Goal: Transaction & Acquisition: Purchase product/service

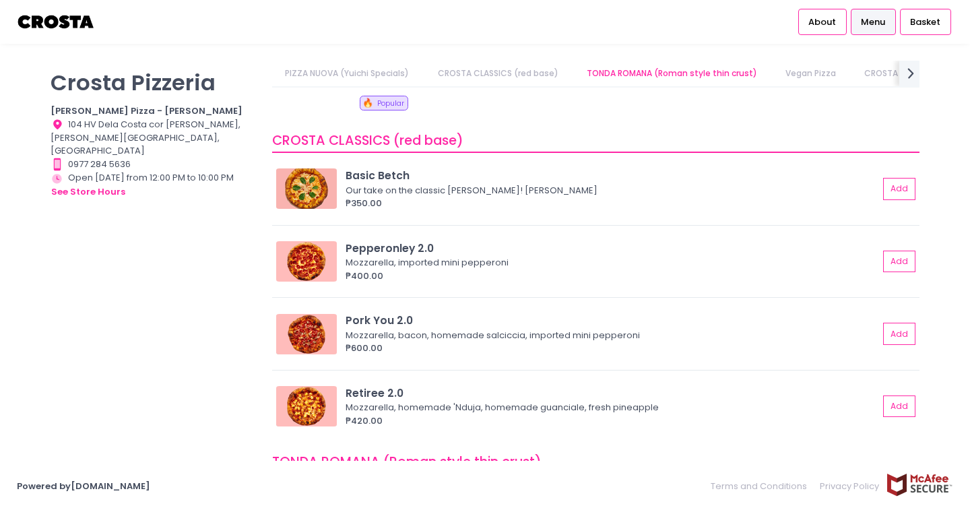
scroll to position [225, 0]
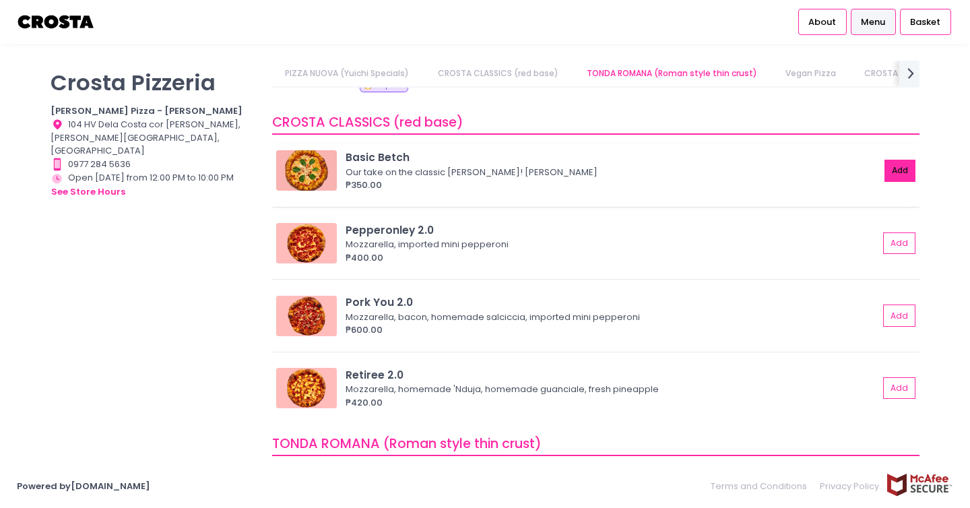
click at [902, 166] on button "Add" at bounding box center [899, 171] width 31 height 22
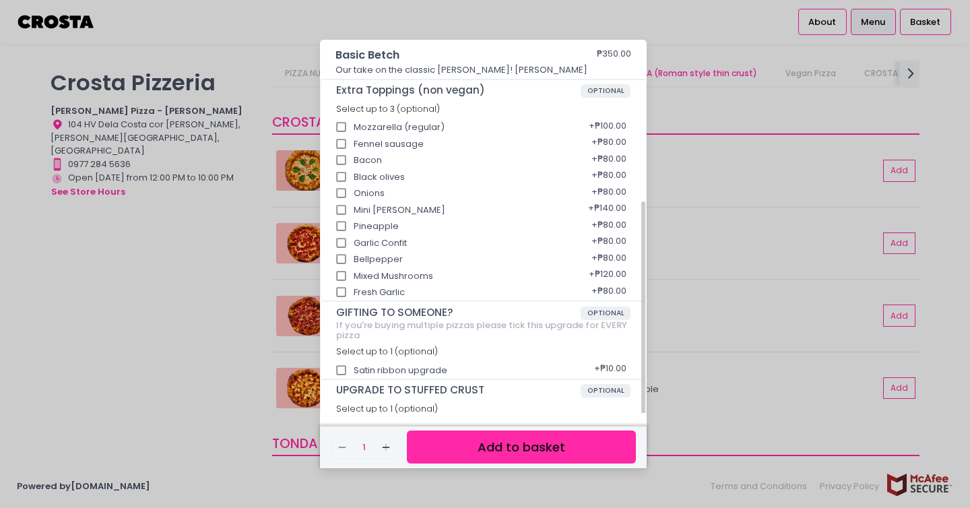
scroll to position [212, 0]
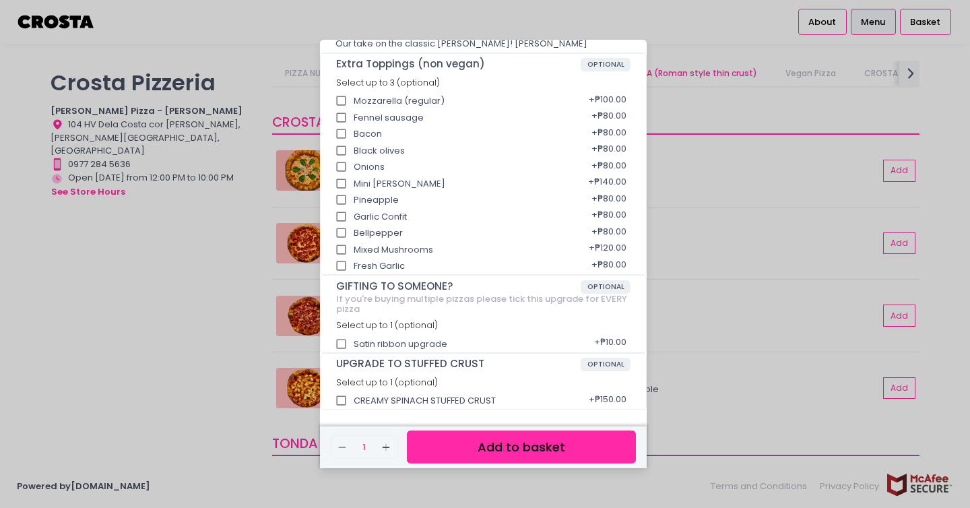
click at [439, 442] on button "Add to basket" at bounding box center [521, 446] width 229 height 33
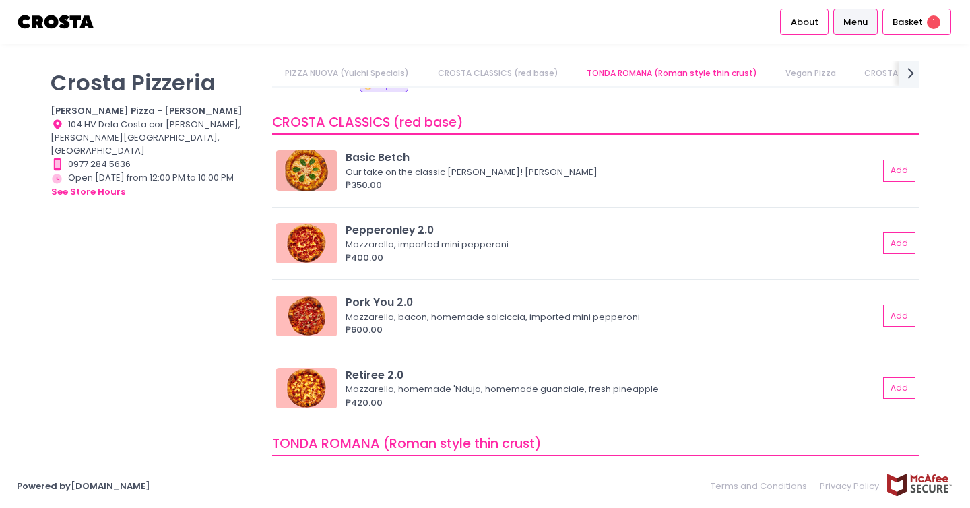
scroll to position [273, 0]
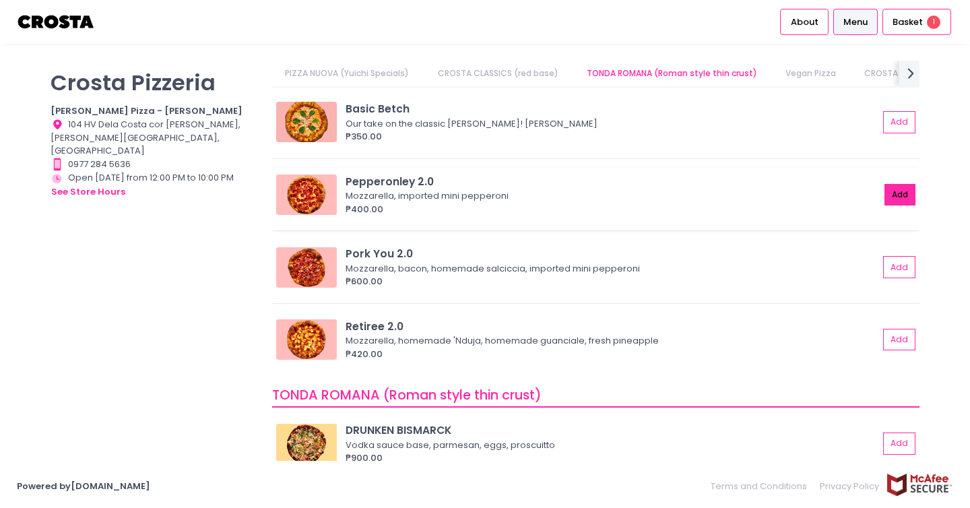
click at [899, 202] on button "Add" at bounding box center [899, 195] width 31 height 22
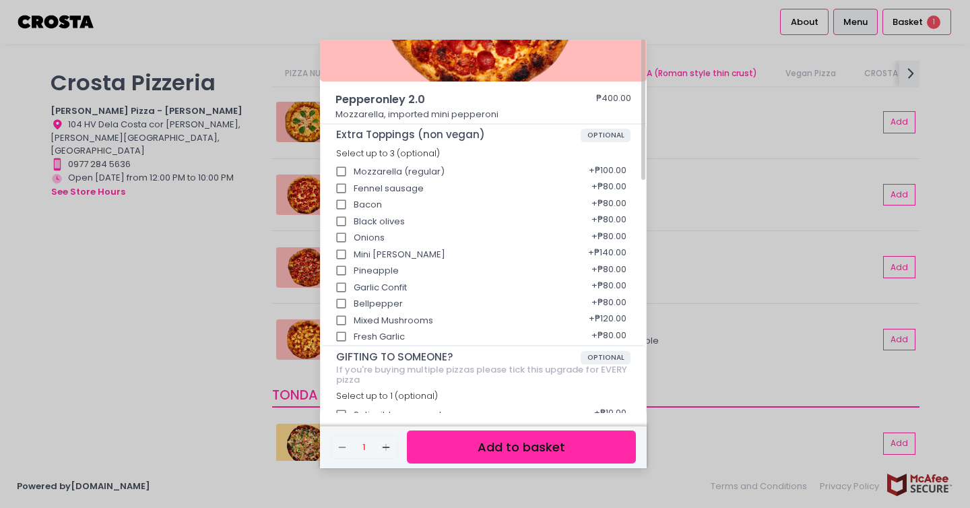
scroll to position [0, 0]
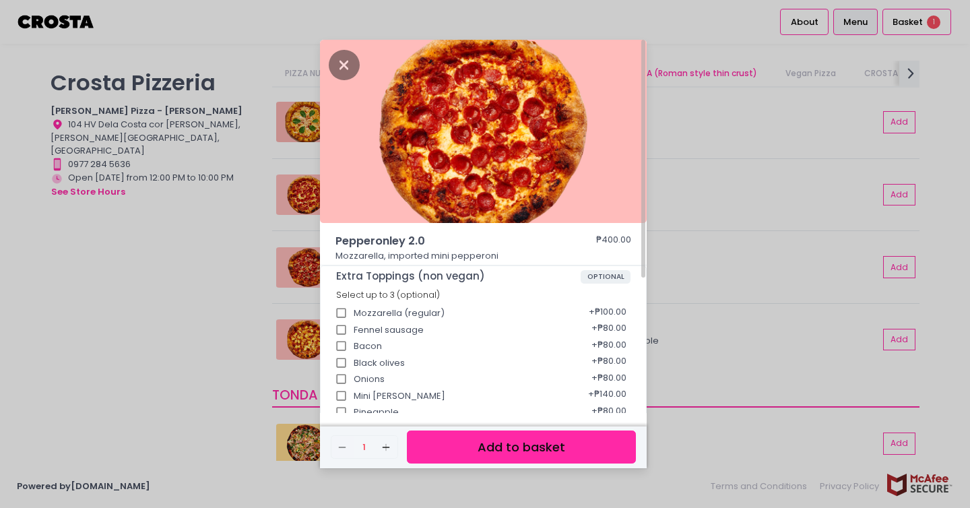
click at [453, 308] on div "Mozzarella (regular) + ₱100.00" at bounding box center [483, 308] width 295 height 17
click at [341, 342] on input "Bacon" at bounding box center [342, 346] width 26 height 26
checkbox input "true"
click at [467, 443] on button "Add to basket" at bounding box center [521, 446] width 229 height 33
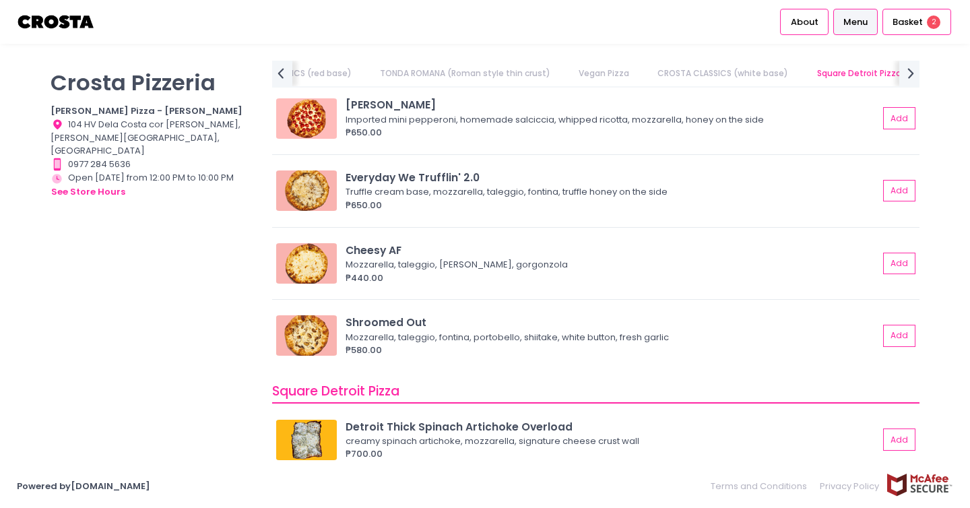
scroll to position [1046, 0]
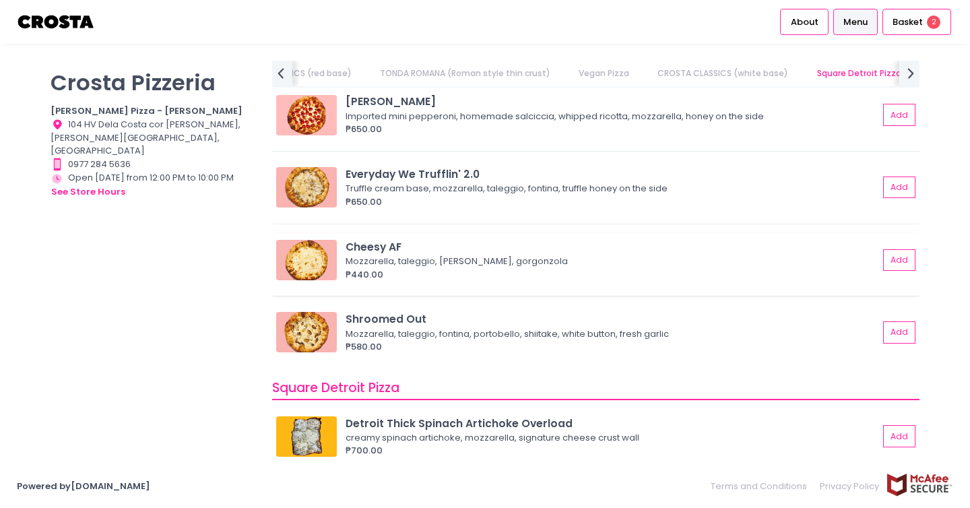
click at [302, 252] on img at bounding box center [306, 260] width 61 height 40
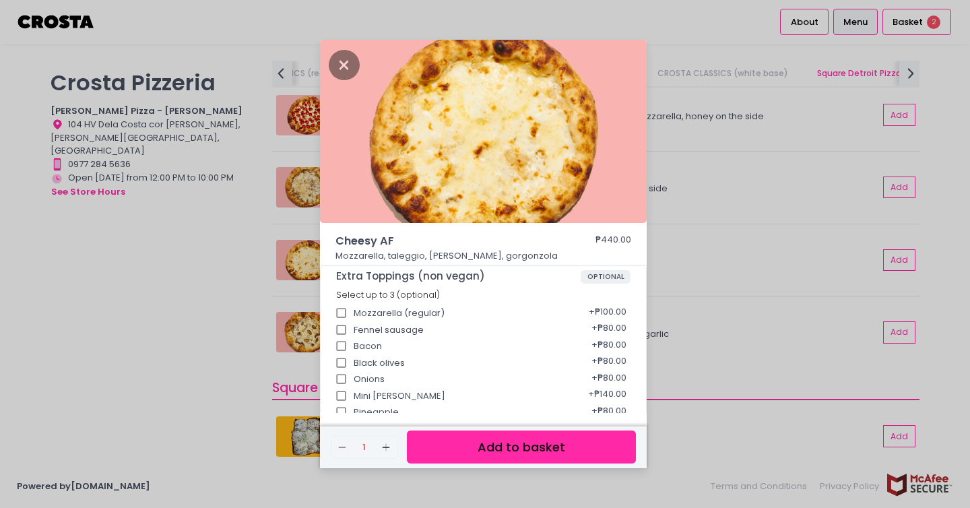
click at [400, 257] on p "Mozzarella, taleggio, [PERSON_NAME], gorgonzola" at bounding box center [483, 255] width 296 height 13
click at [444, 253] on p "Mozzarella, taleggio, [PERSON_NAME], gorgonzola" at bounding box center [483, 255] width 296 height 13
click at [435, 173] on img at bounding box center [483, 131] width 327 height 183
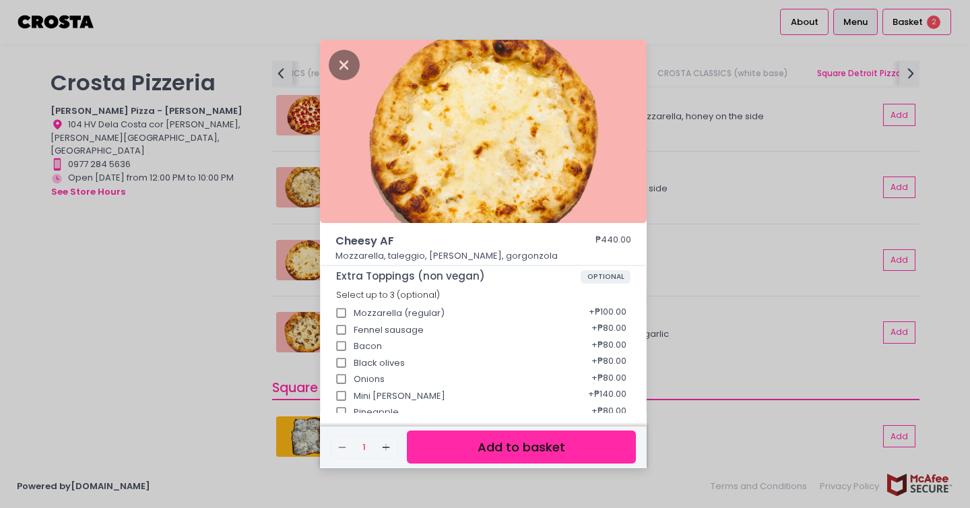
click at [416, 256] on p "Mozzarella, taleggio, [PERSON_NAME], gorgonzola" at bounding box center [483, 255] width 296 height 13
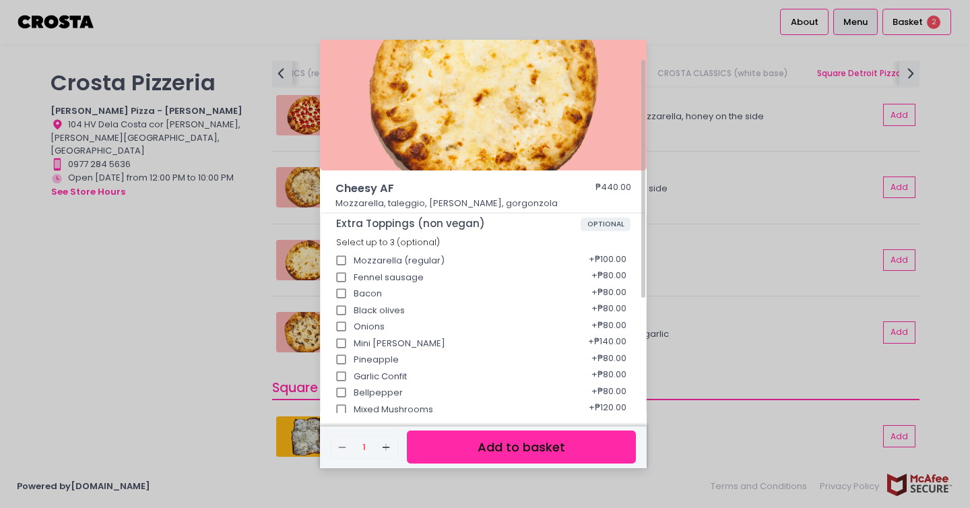
scroll to position [0, 0]
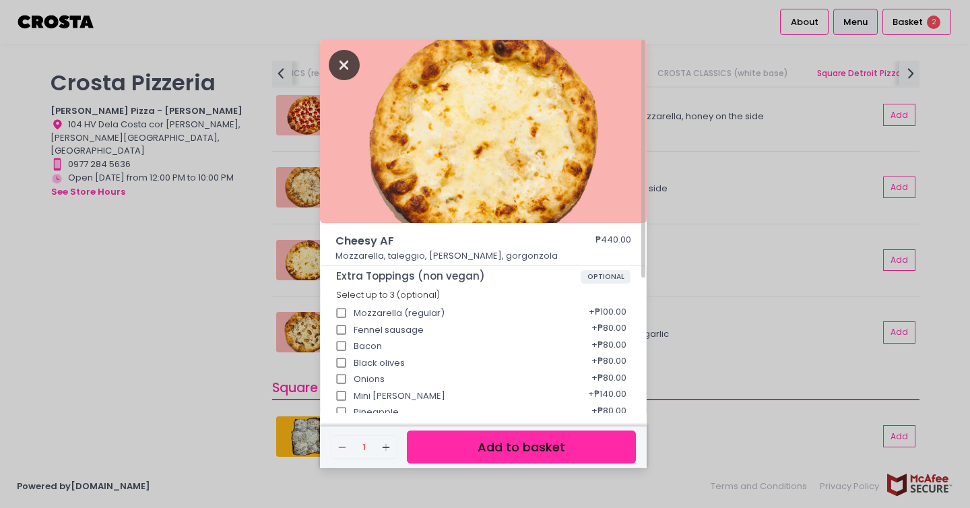
click at [336, 66] on icon "Close" at bounding box center [344, 65] width 31 height 30
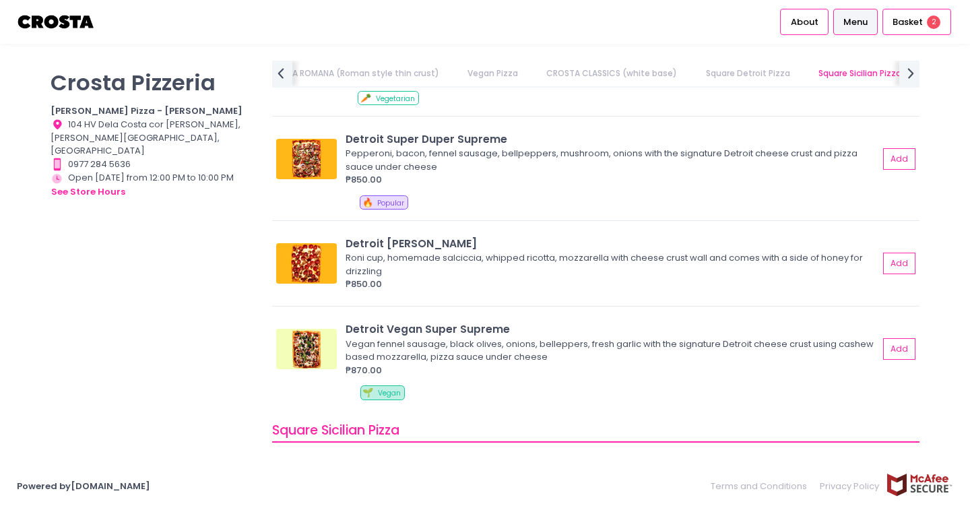
scroll to position [1423, 0]
click at [304, 261] on img at bounding box center [306, 262] width 61 height 40
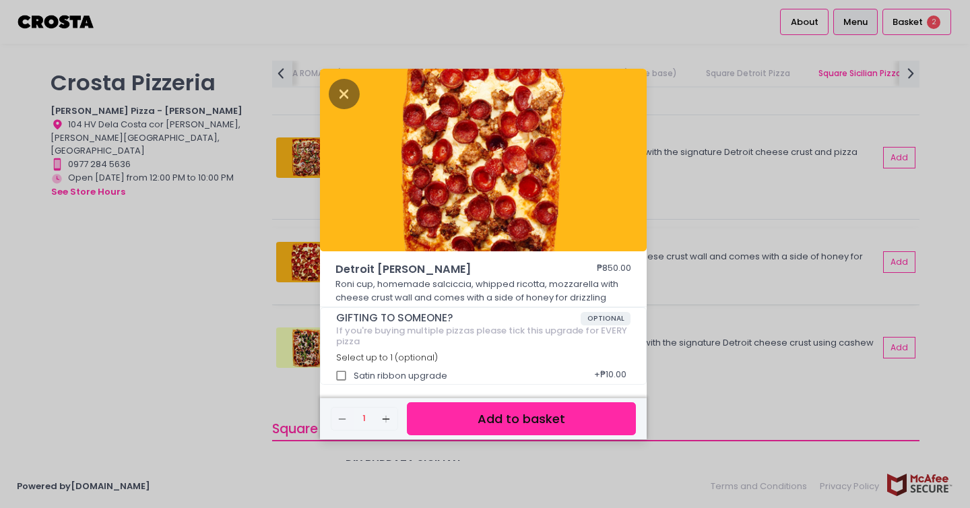
click at [304, 261] on div "Detroit [PERSON_NAME] ₱850.00 [PERSON_NAME] cup, homemade [PERSON_NAME], whippe…" at bounding box center [485, 254] width 970 height 508
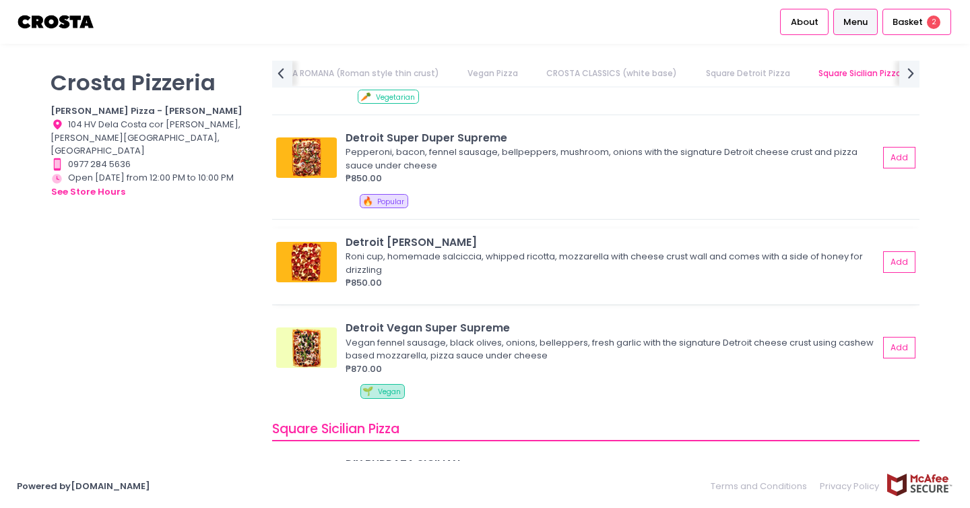
click at [329, 259] on img at bounding box center [306, 262] width 61 height 40
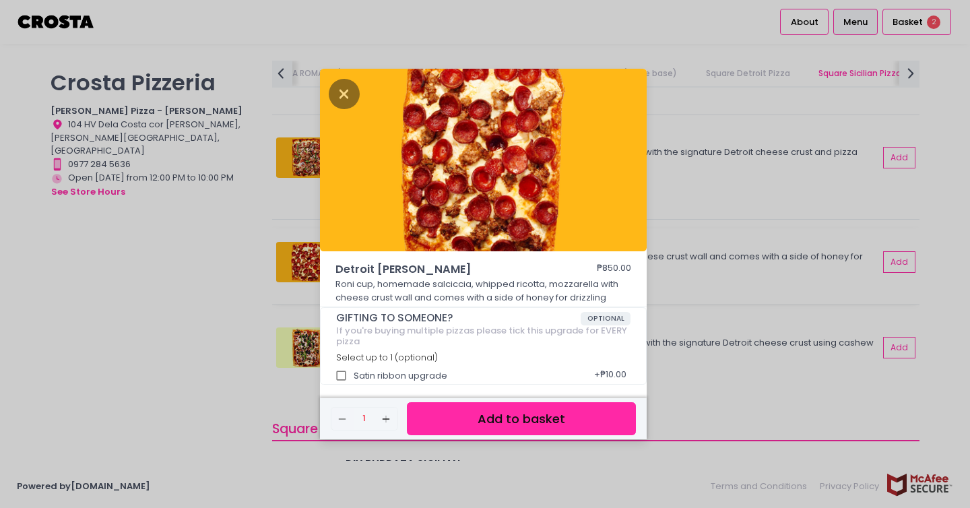
click at [329, 259] on div "Detroit [PERSON_NAME] ₱850.00 [PERSON_NAME] cup, homemade [PERSON_NAME], whippe…" at bounding box center [483, 227] width 327 height 317
click at [741, 277] on div "Detroit [PERSON_NAME] ₱850.00 [PERSON_NAME] cup, homemade [PERSON_NAME], whippe…" at bounding box center [485, 254] width 970 height 508
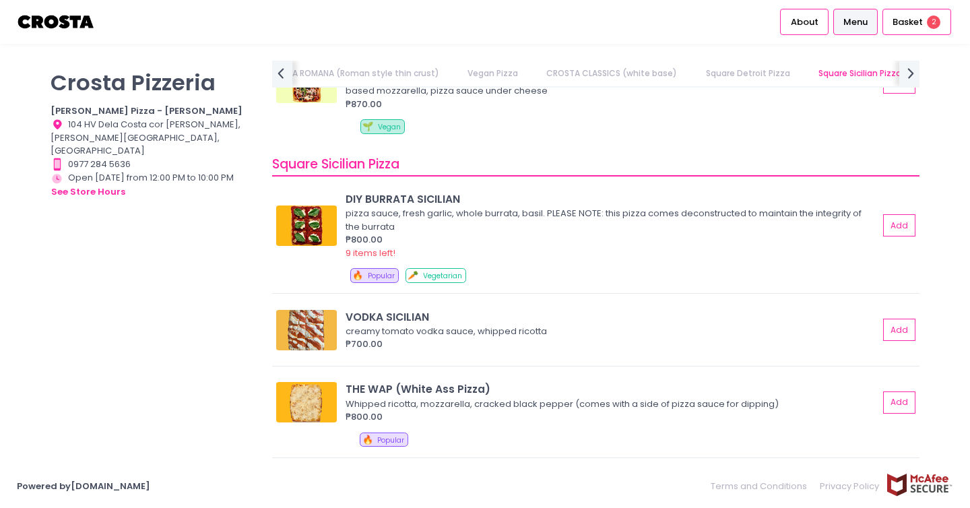
scroll to position [1689, 0]
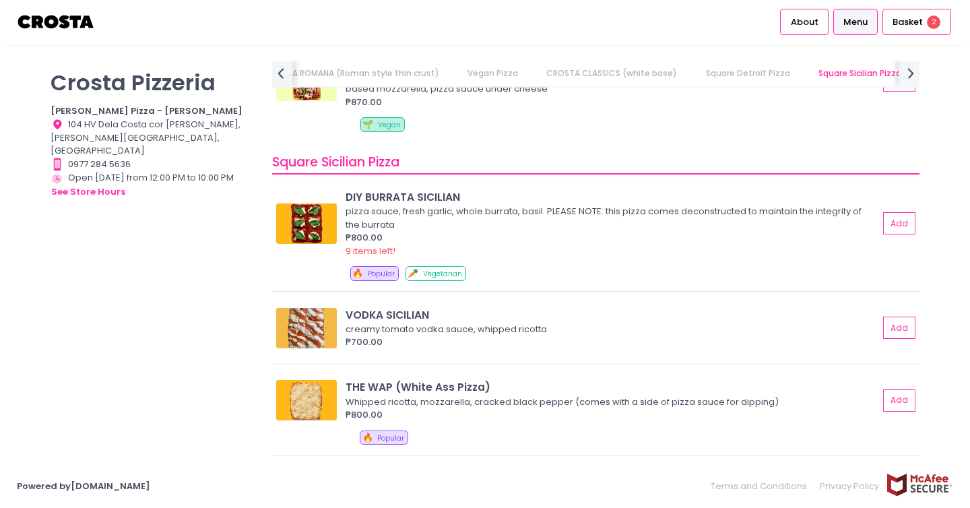
click at [300, 218] on img at bounding box center [306, 223] width 61 height 40
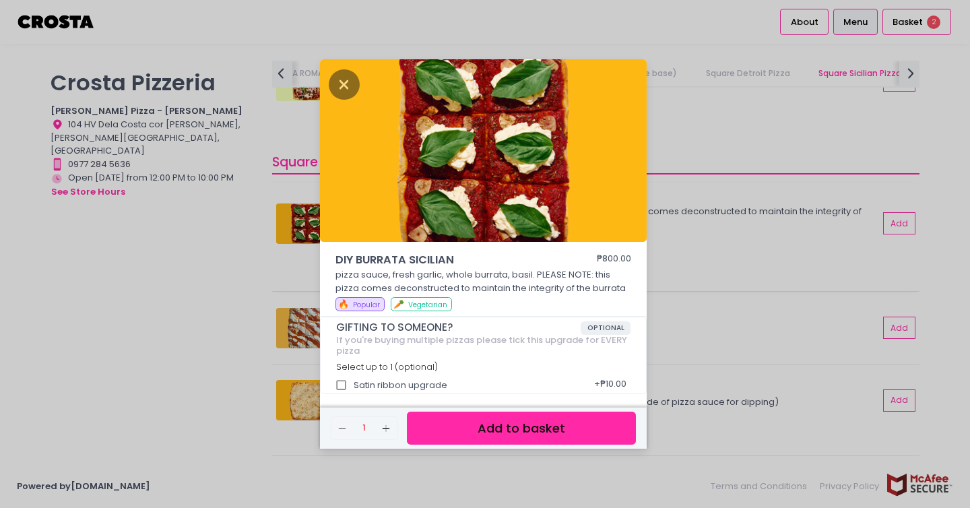
click at [300, 218] on div "DIY BURRATA SICILIAN ₱800.00 pizza sauce, fresh garlic, whole burrata, basil. P…" at bounding box center [485, 254] width 970 height 508
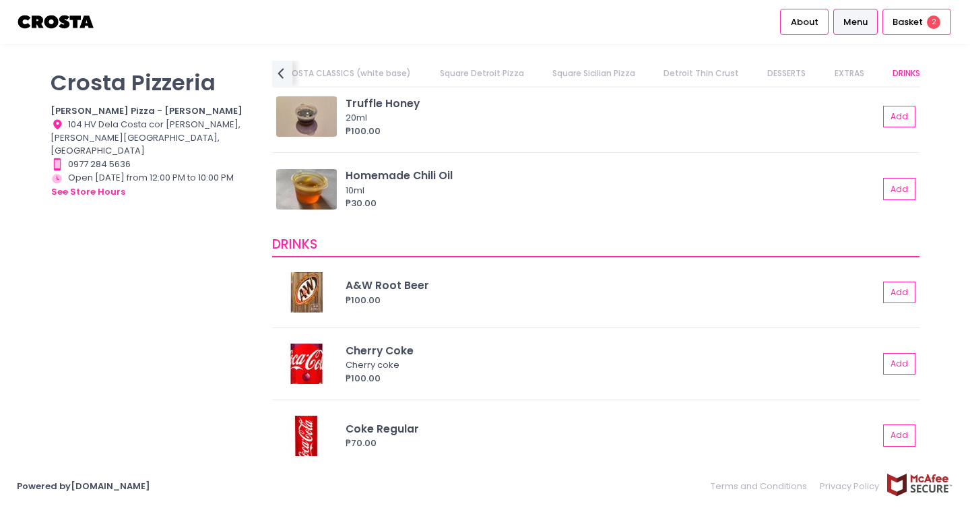
scroll to position [2732, 0]
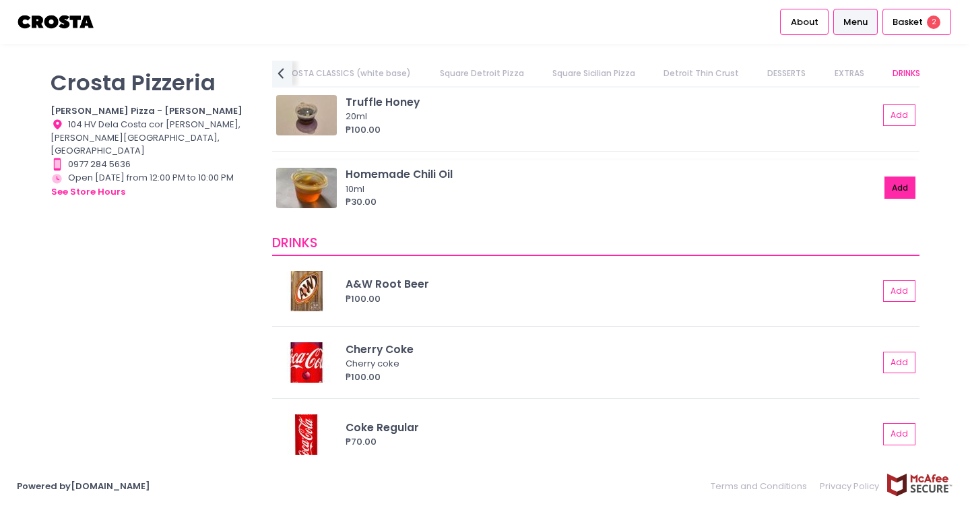
click at [894, 188] on button "Add" at bounding box center [899, 187] width 31 height 22
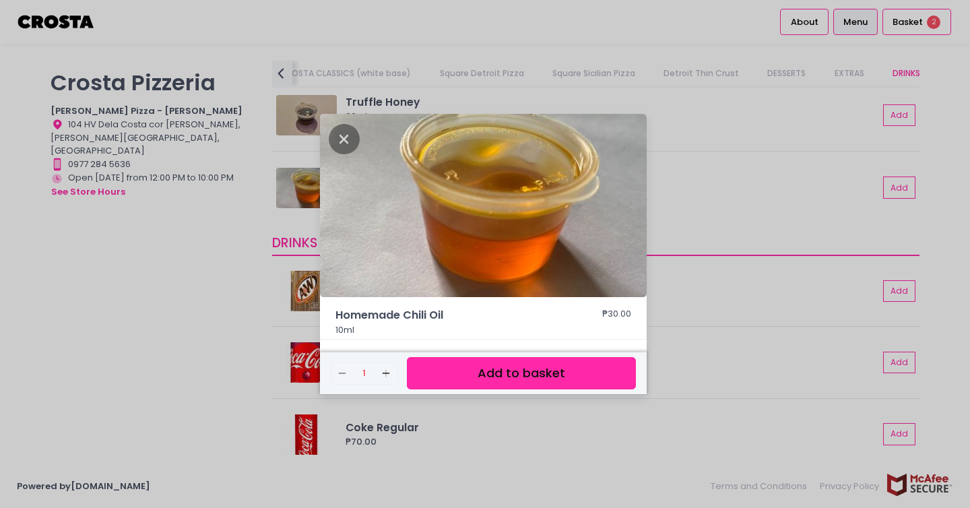
click at [496, 371] on button "Add to basket" at bounding box center [521, 373] width 229 height 33
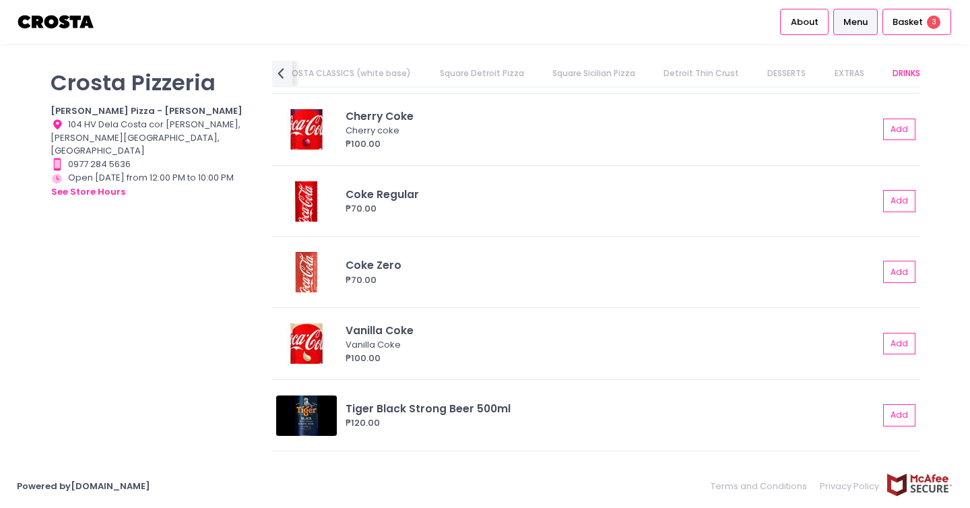
scroll to position [2966, 0]
click at [900, 196] on button "Add" at bounding box center [899, 200] width 31 height 22
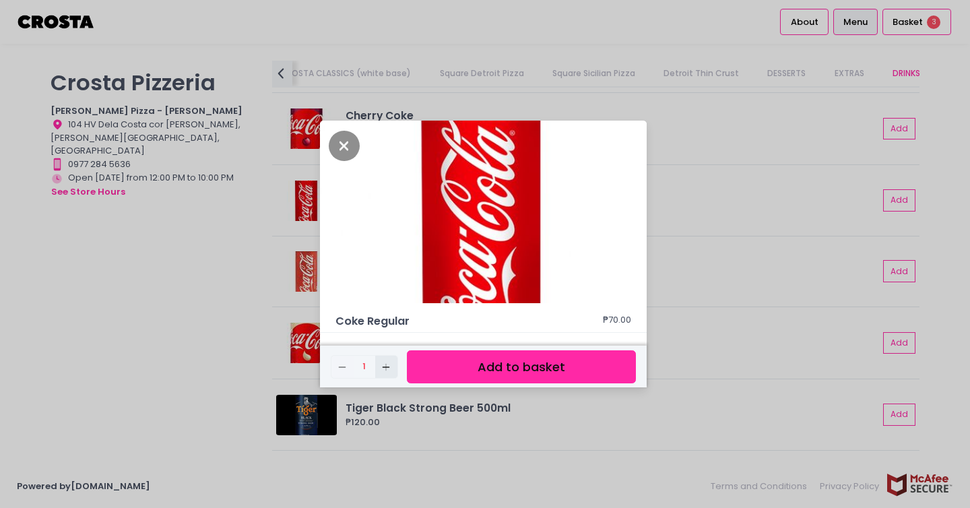
click at [391, 370] on icon "Add Created with Sketch." at bounding box center [386, 367] width 11 height 11
click at [500, 359] on button "Add to basket" at bounding box center [521, 366] width 229 height 33
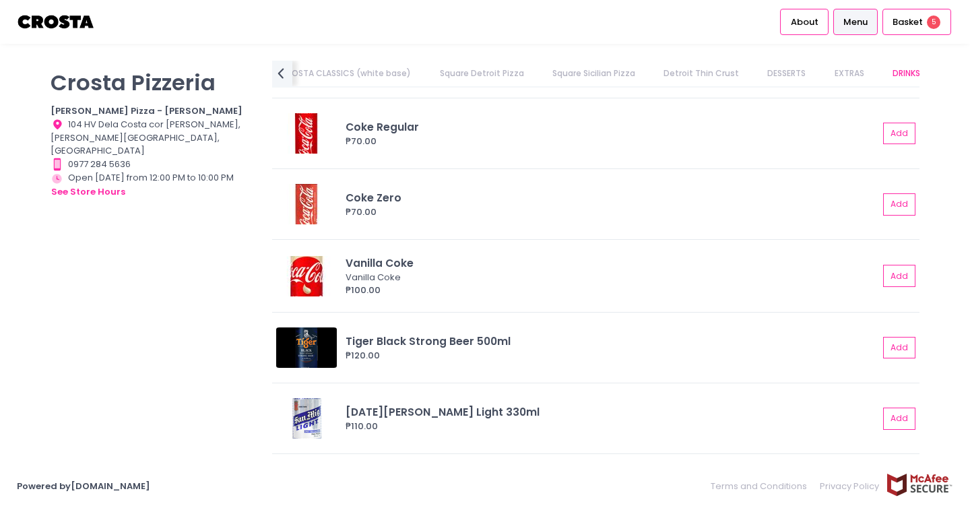
scroll to position [3096, 0]
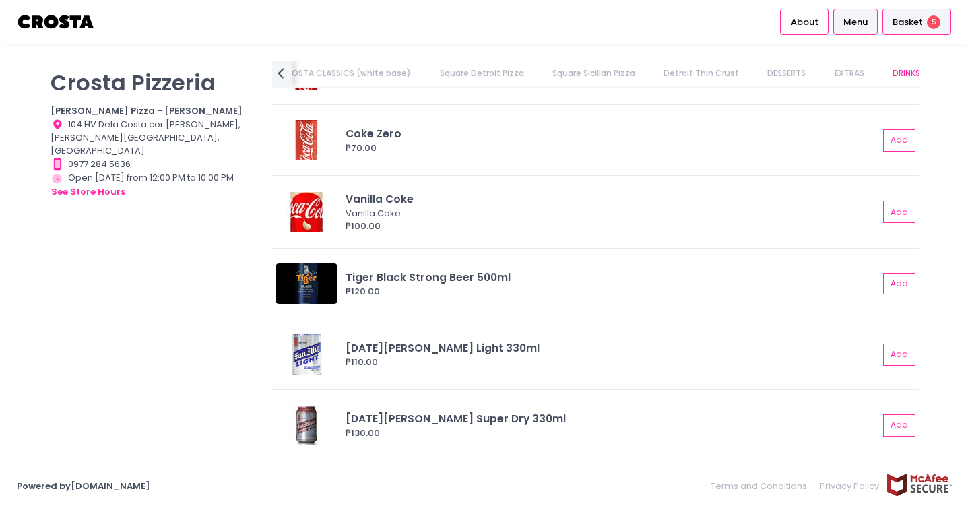
click at [919, 24] on span "Basket" at bounding box center [907, 21] width 30 height 13
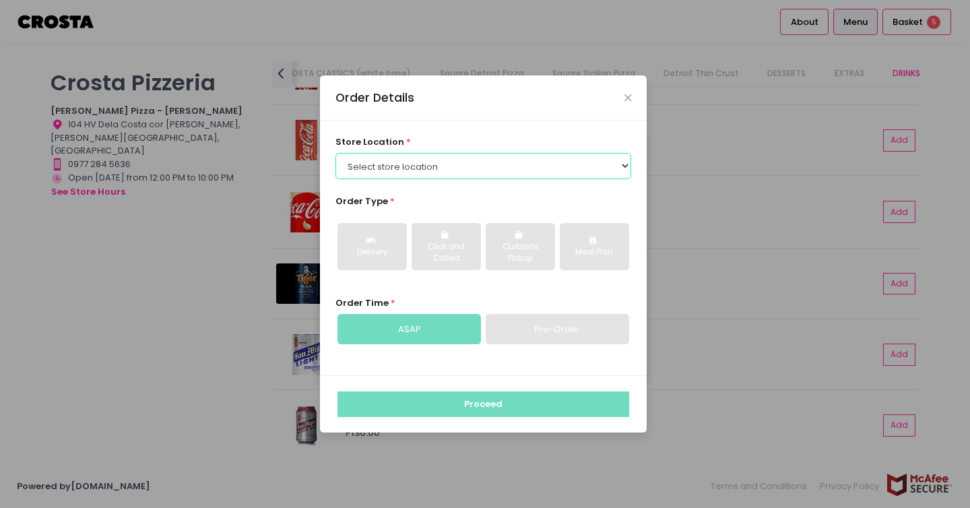
click at [507, 162] on select "Select store location [PERSON_NAME] Pizza - [PERSON_NAME] Pizza - [GEOGRAPHIC_D…" at bounding box center [483, 166] width 296 height 26
select select "5fabb2e53664a8677beaeb89"
click at [335, 153] on select "Select store location [PERSON_NAME] Pizza - [PERSON_NAME] Pizza - [GEOGRAPHIC_D…" at bounding box center [483, 166] width 296 height 26
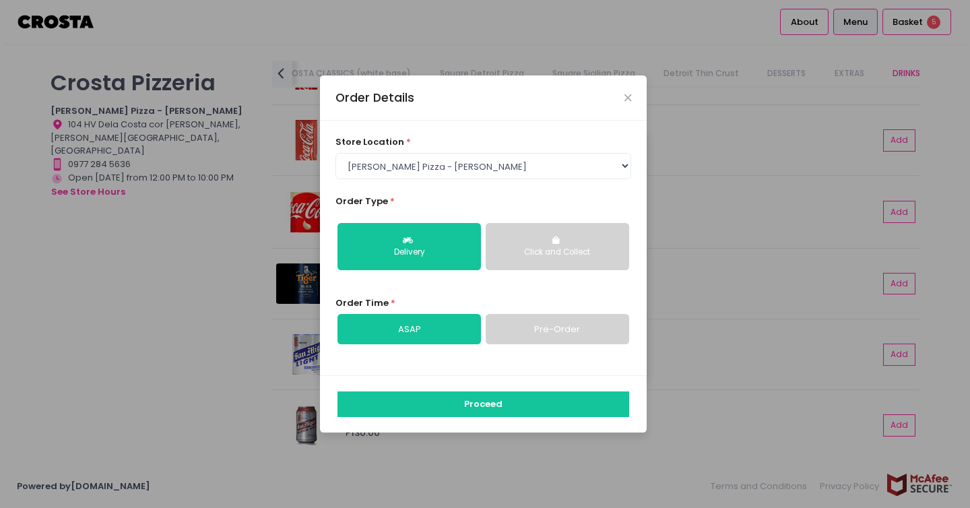
click at [544, 251] on div "Click and Collect" at bounding box center [557, 253] width 125 height 12
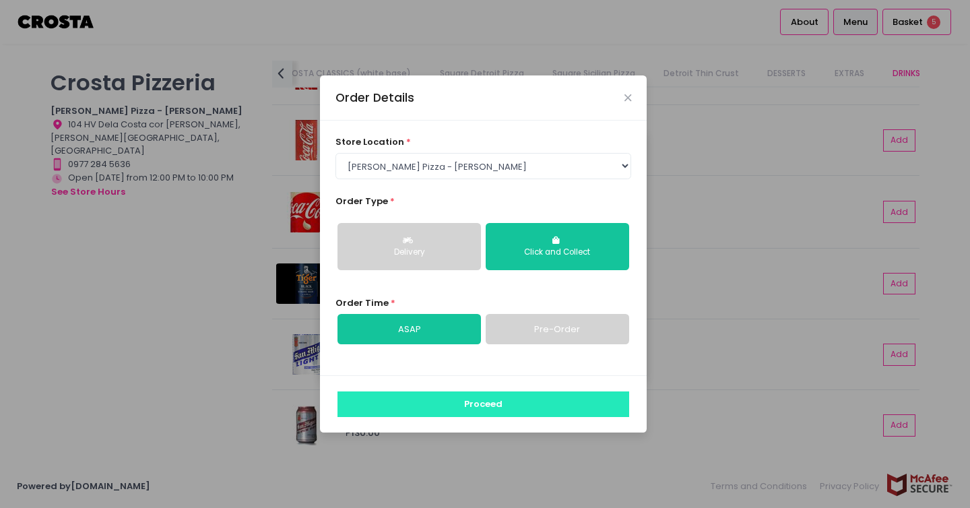
click at [459, 403] on button "Proceed" at bounding box center [483, 404] width 292 height 26
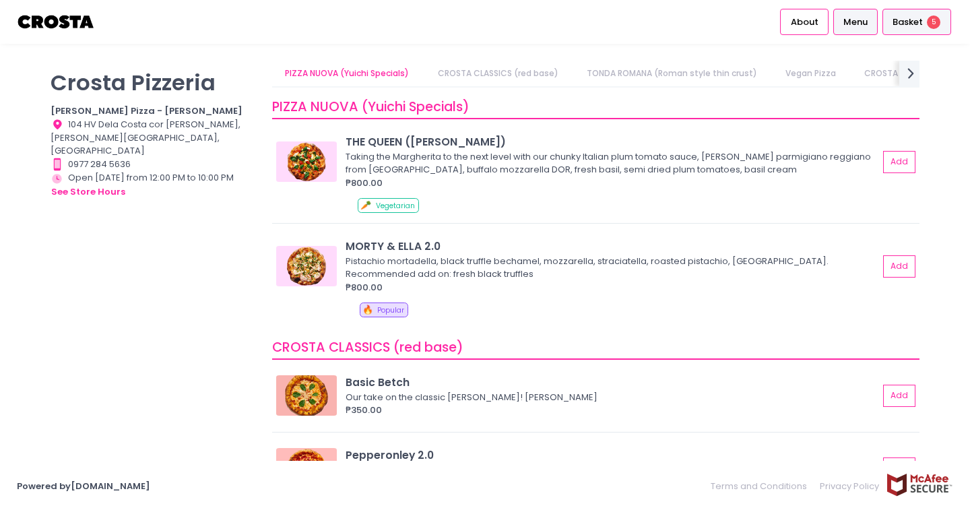
click at [912, 18] on span "Basket" at bounding box center [907, 21] width 30 height 13
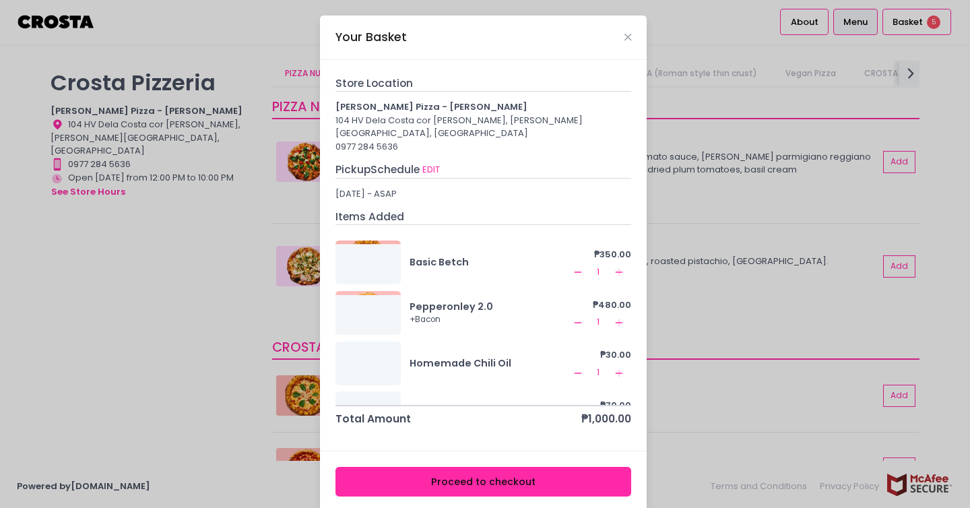
scroll to position [37, 0]
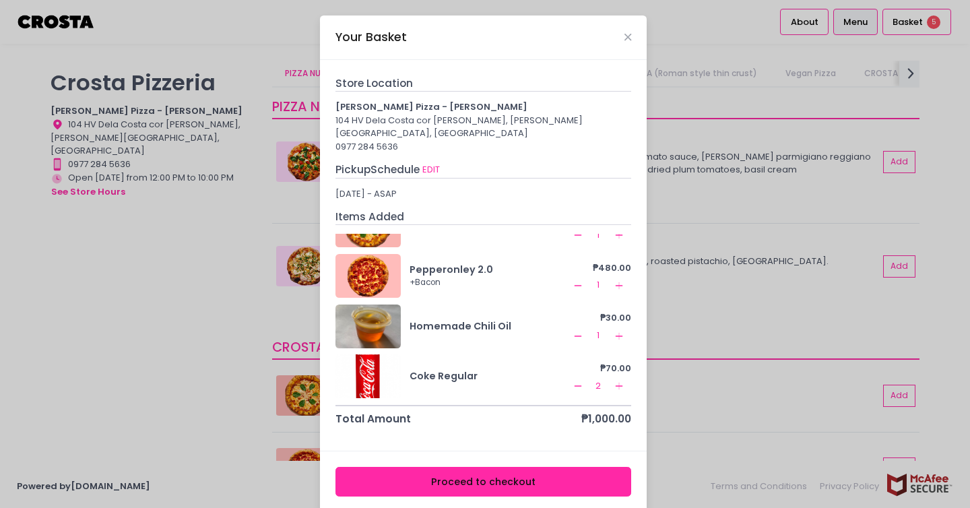
click at [496, 277] on div "+ Bacon" at bounding box center [490, 283] width 160 height 12
click at [574, 285] on rect at bounding box center [577, 285] width 7 height 1
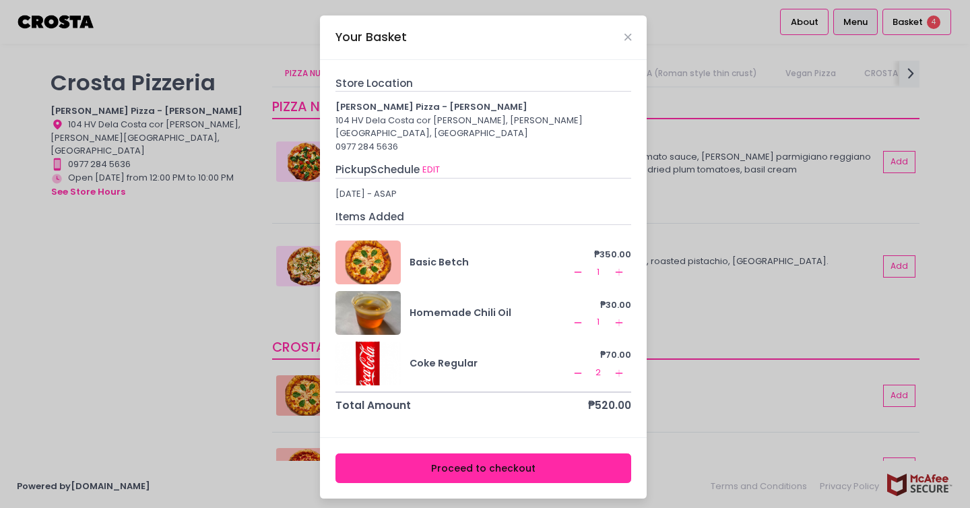
scroll to position [0, 0]
click at [711, 135] on div "Your Basket Store Location [PERSON_NAME] Pizza - [PERSON_NAME] 104 HV Dela Cost…" at bounding box center [485, 254] width 970 height 508
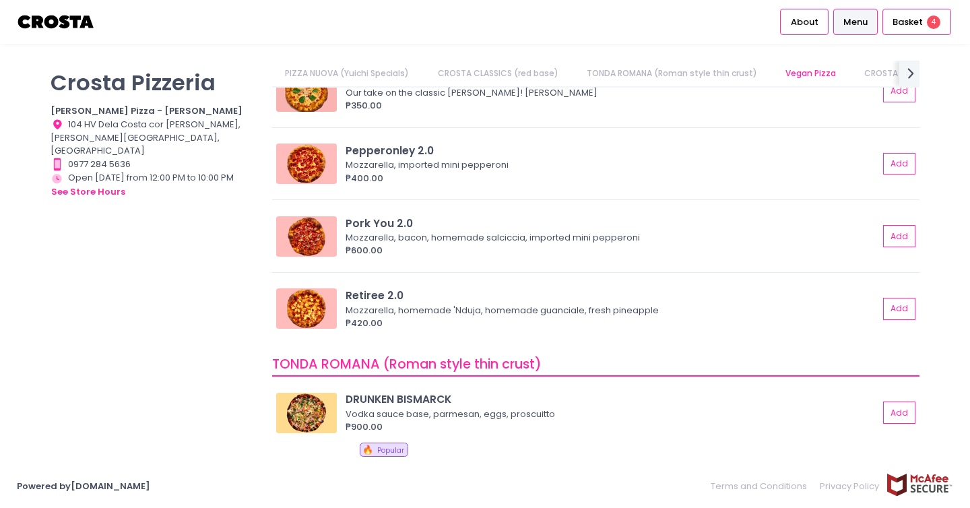
scroll to position [249, 0]
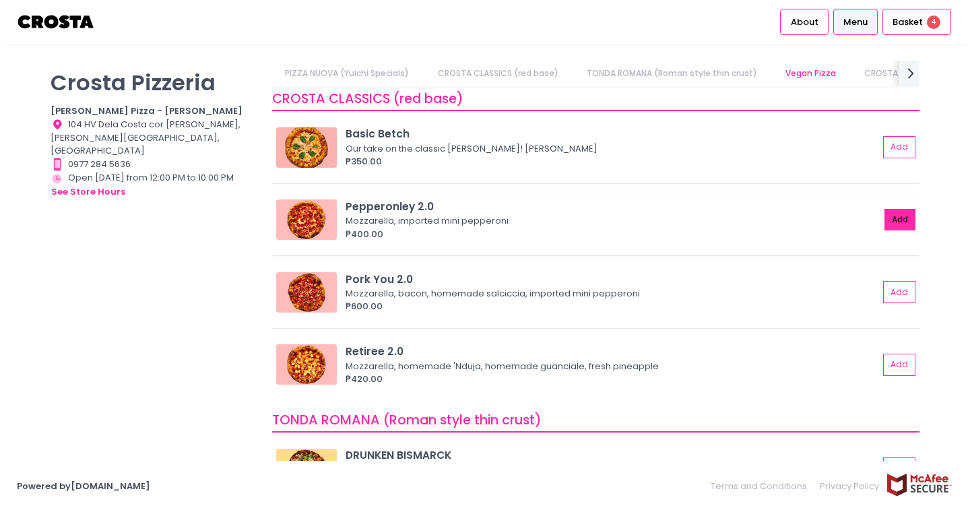
click at [890, 222] on button "Add" at bounding box center [899, 220] width 31 height 22
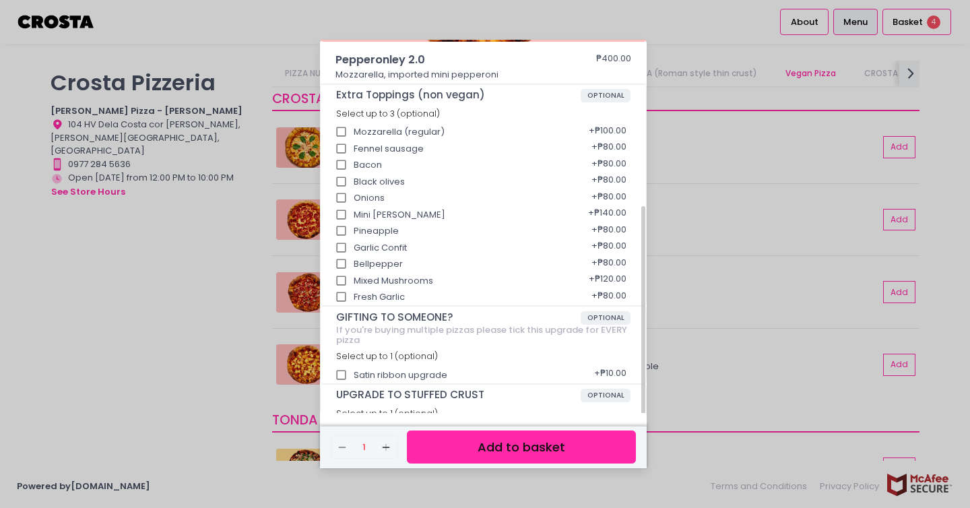
scroll to position [212, 0]
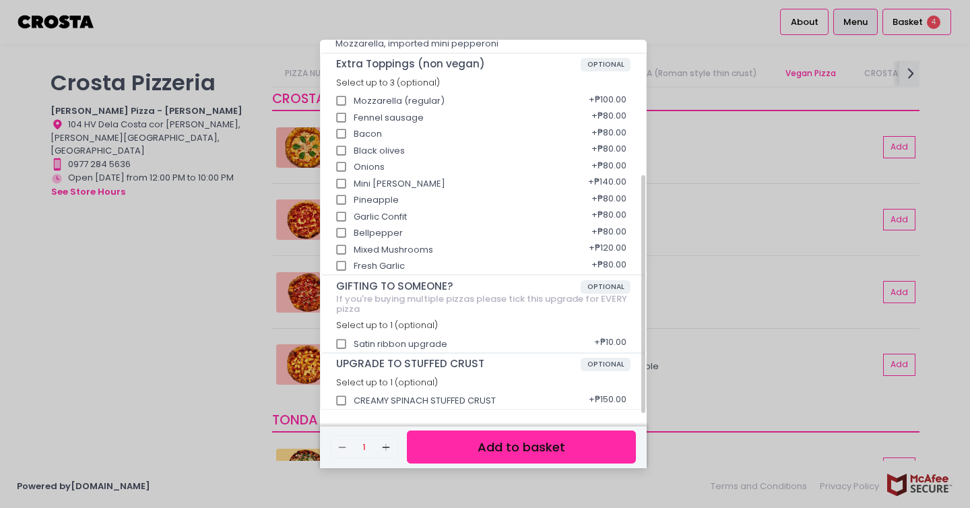
click at [539, 432] on button "Add to basket" at bounding box center [521, 446] width 229 height 33
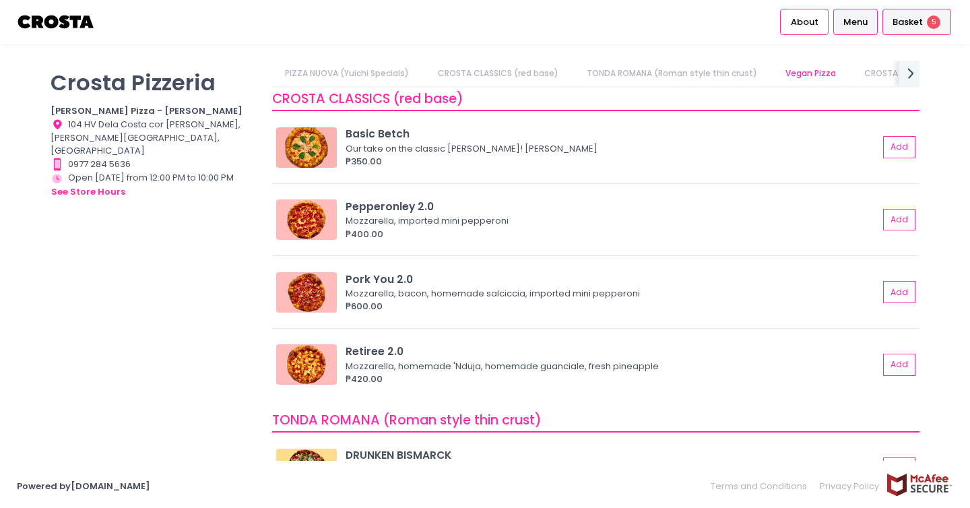
click at [916, 21] on span "Basket" at bounding box center [907, 21] width 30 height 13
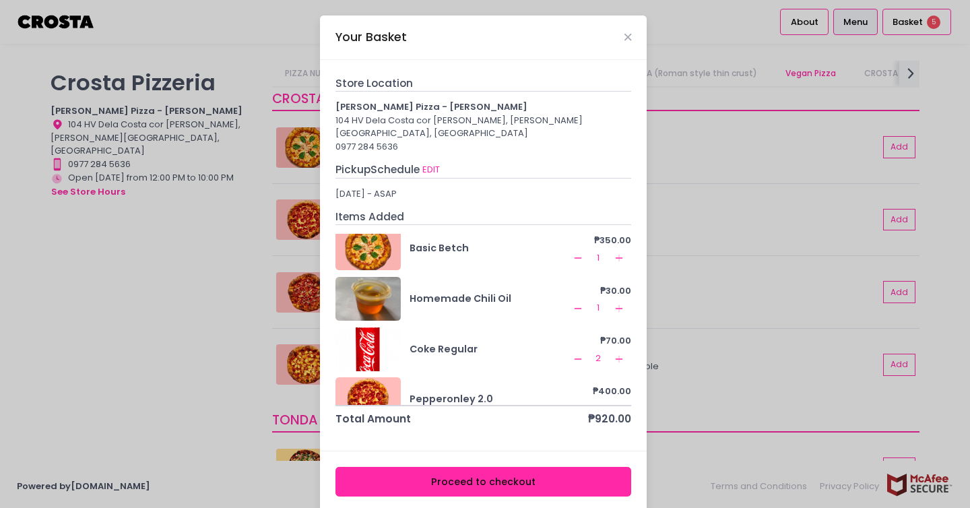
scroll to position [0, 0]
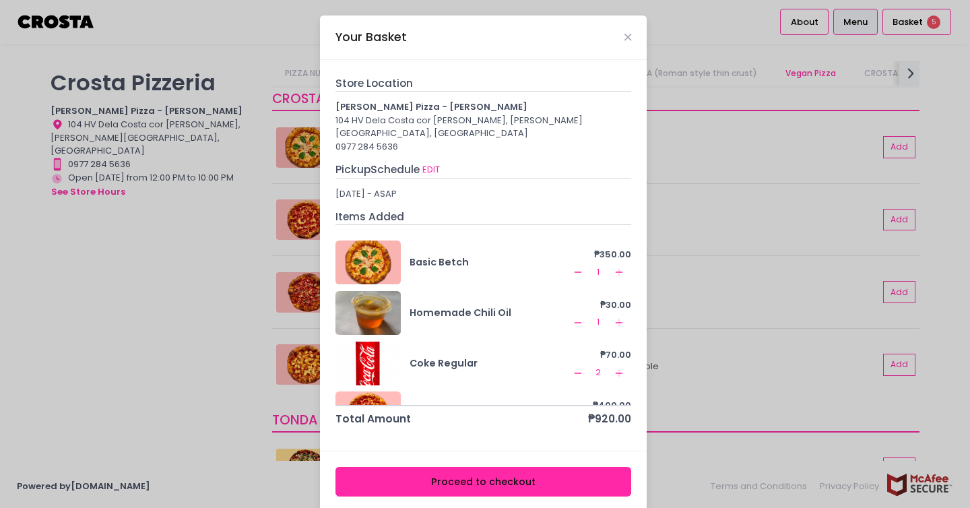
click at [455, 467] on button "Proceed to checkout" at bounding box center [483, 482] width 296 height 30
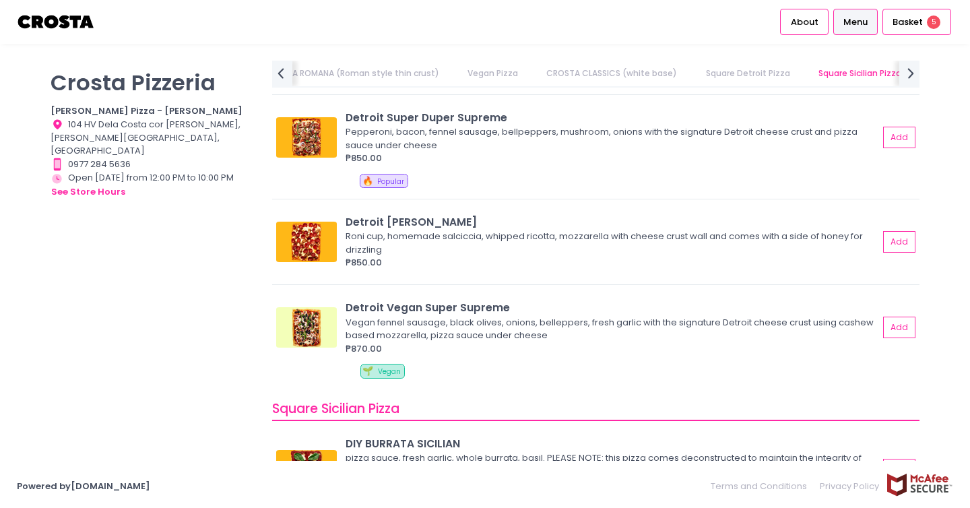
scroll to position [1444, 0]
